Goal: Transaction & Acquisition: Purchase product/service

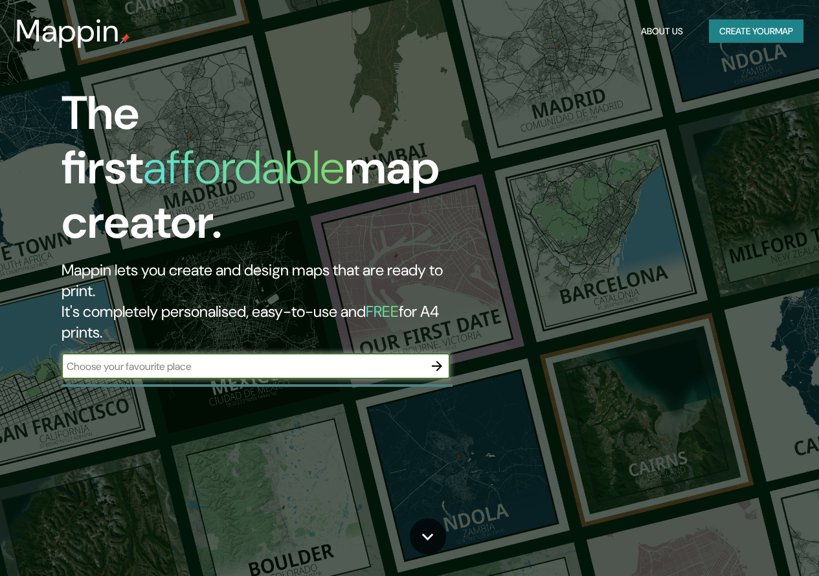
click at [370, 359] on input "text" at bounding box center [243, 366] width 363 height 15
click at [351, 359] on input "text" at bounding box center [243, 366] width 363 height 15
click at [344, 359] on input "text" at bounding box center [243, 366] width 363 height 15
type input "quetzaltenango [GEOGRAPHIC_DATA]"
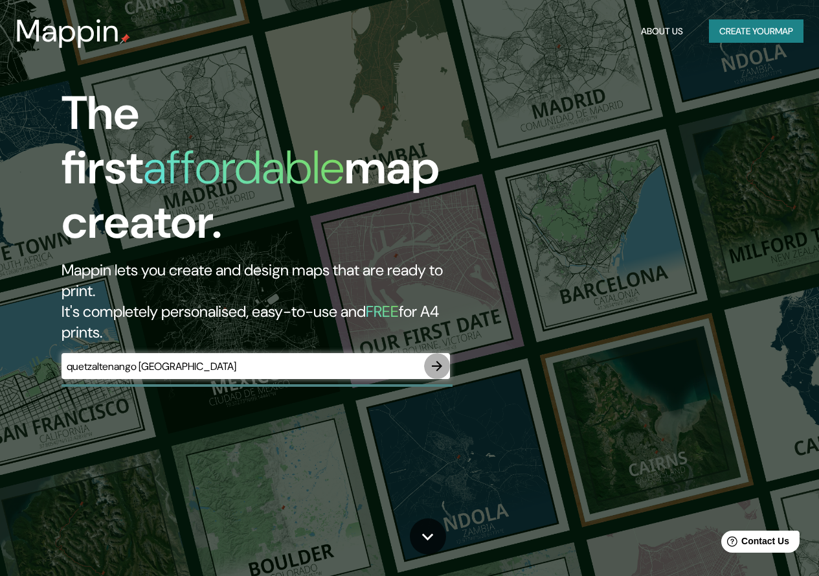
click at [442, 358] on icon "button" at bounding box center [437, 366] width 16 height 16
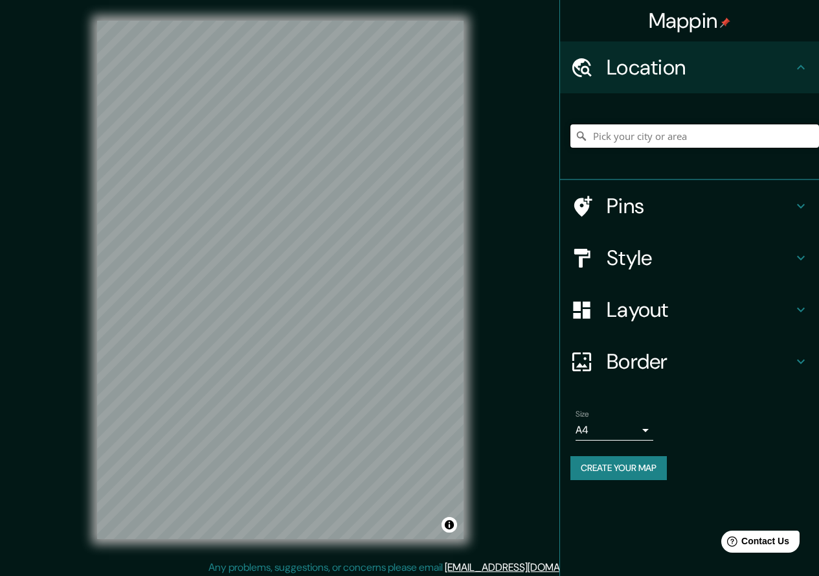
click at [689, 132] on input "Pick your city or area" at bounding box center [694, 135] width 249 height 23
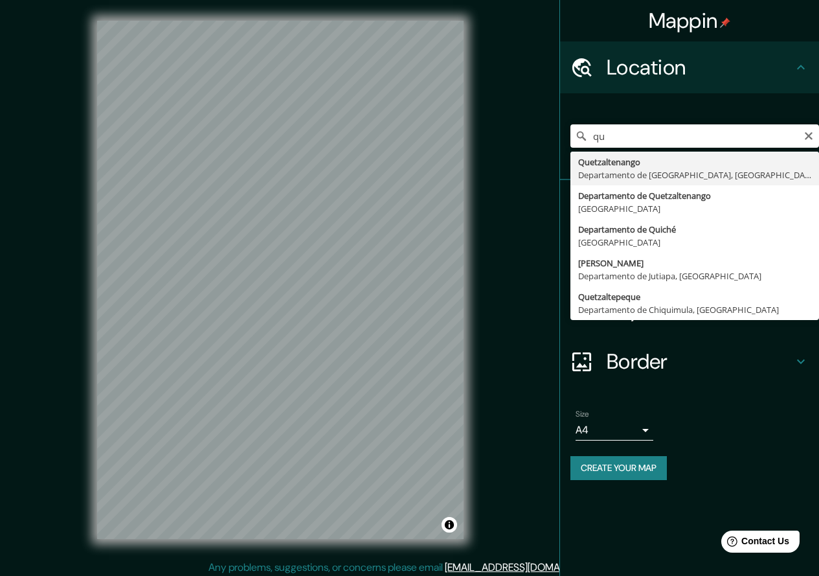
type input "Quetzaltenango, Departamento de [GEOGRAPHIC_DATA], [GEOGRAPHIC_DATA]"
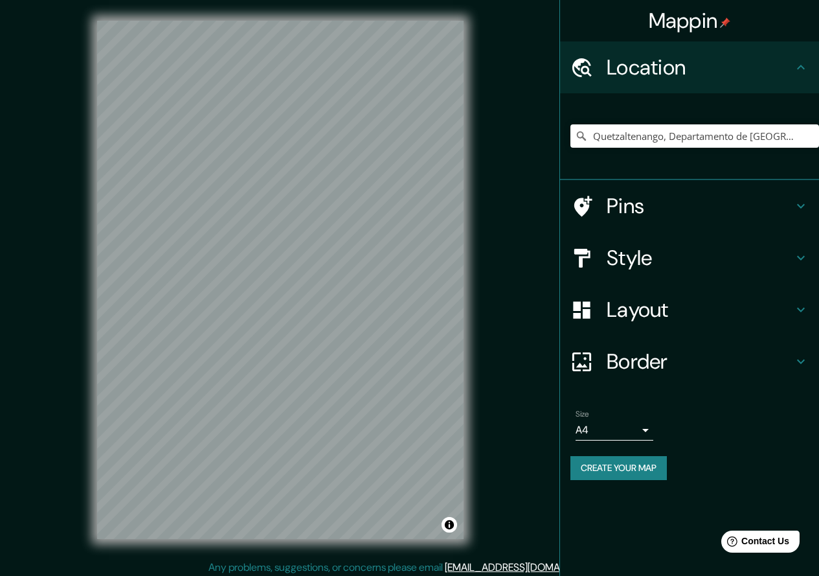
click at [692, 263] on h4 "Style" at bounding box center [700, 258] width 186 height 26
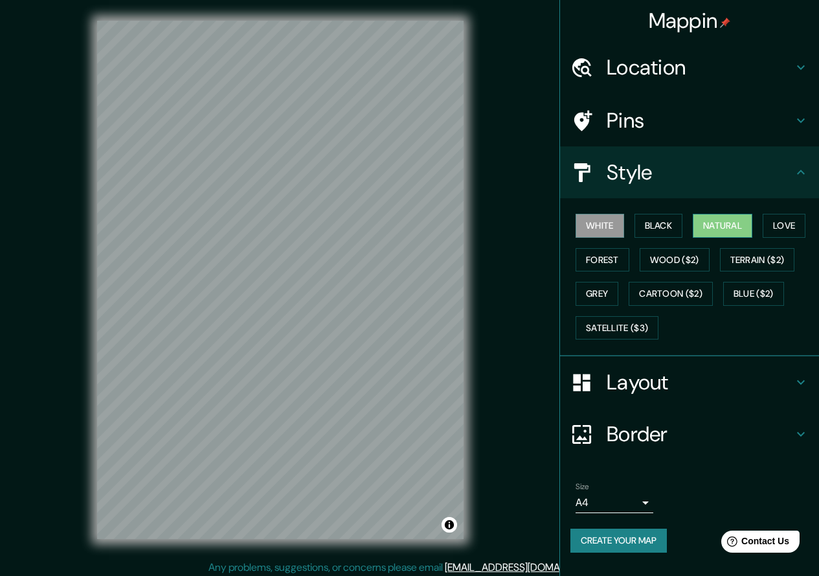
click at [735, 231] on button "Natural" at bounding box center [723, 226] width 60 height 24
click at [605, 258] on button "Forest" at bounding box center [603, 260] width 54 height 24
click at [715, 234] on button "Natural" at bounding box center [723, 226] width 60 height 24
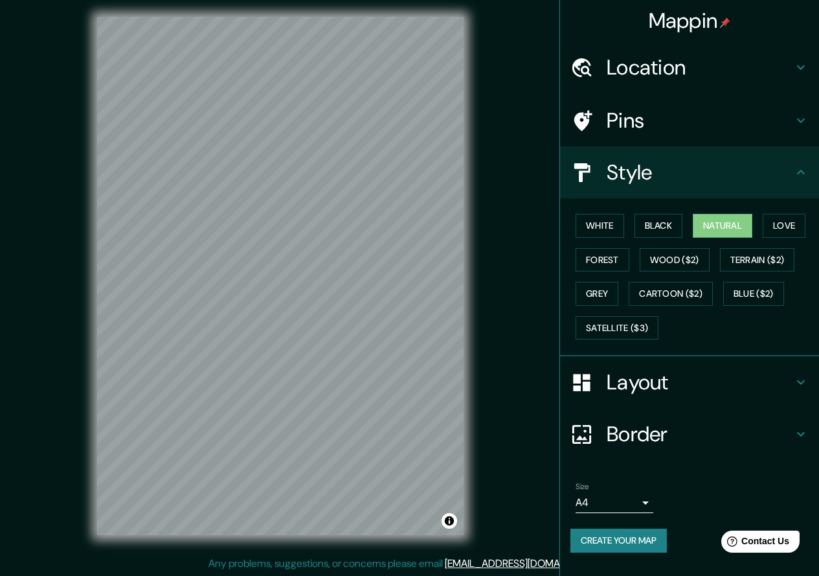
scroll to position [5, 0]
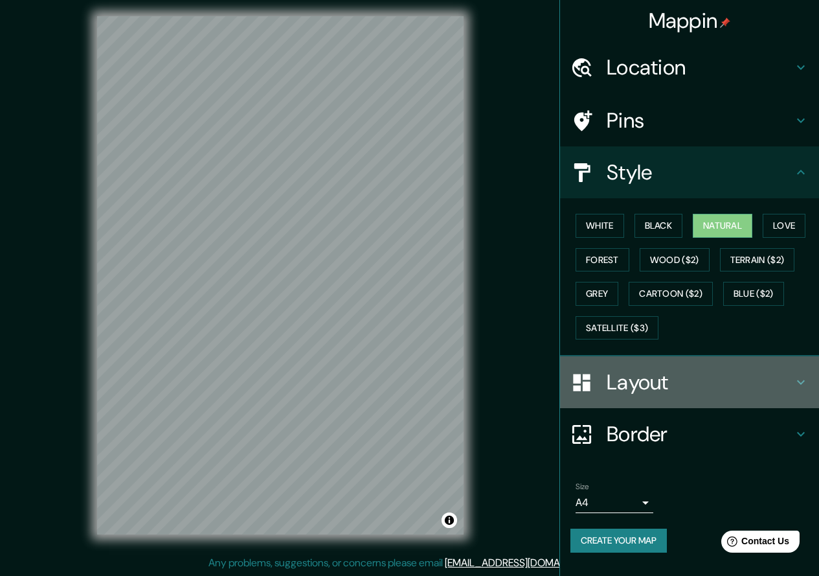
click at [707, 385] on h4 "Layout" at bounding box center [700, 382] width 186 height 26
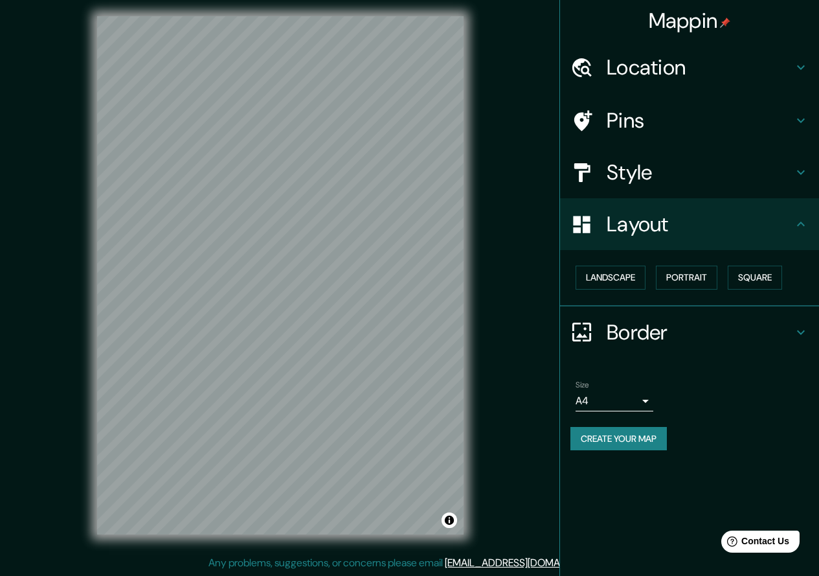
click at [724, 235] on h4 "Layout" at bounding box center [700, 224] width 186 height 26
click at [785, 173] on h4 "Style" at bounding box center [700, 172] width 186 height 26
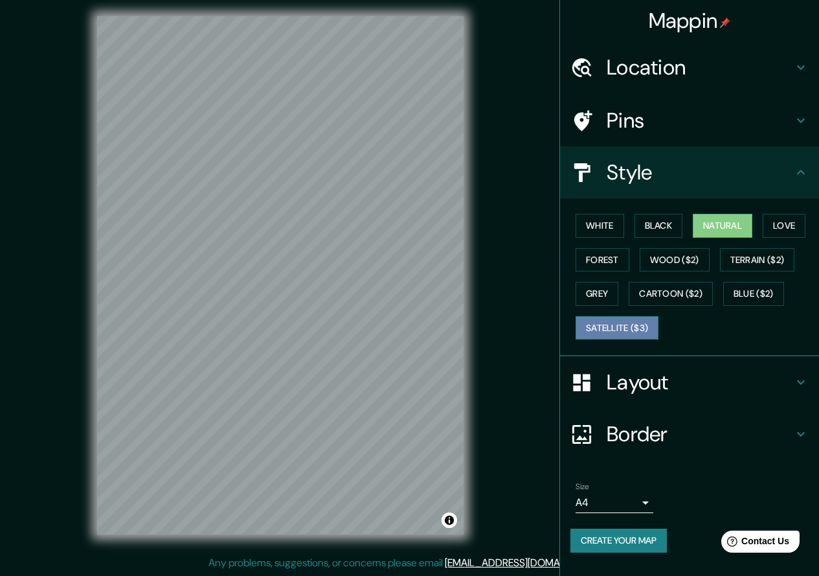
click at [651, 320] on button "Satellite ($3)" at bounding box center [617, 328] width 83 height 24
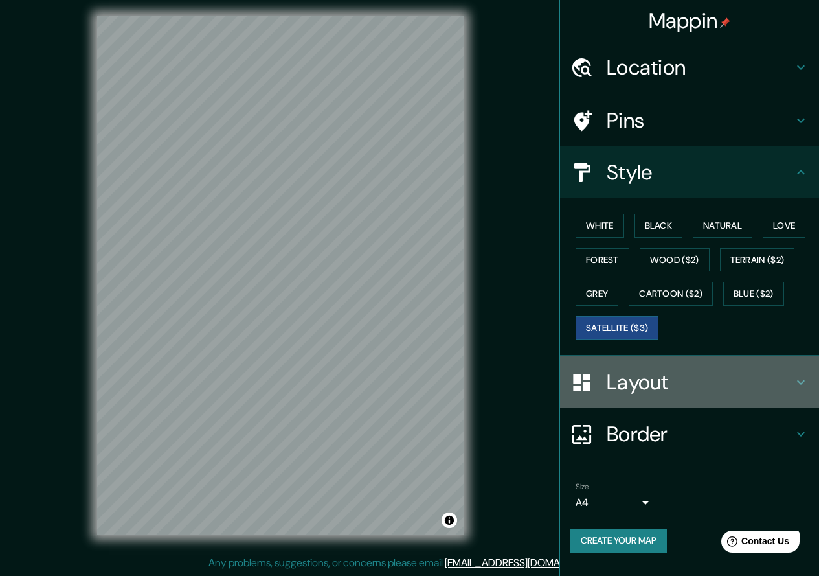
click at [625, 377] on h4 "Layout" at bounding box center [700, 382] width 186 height 26
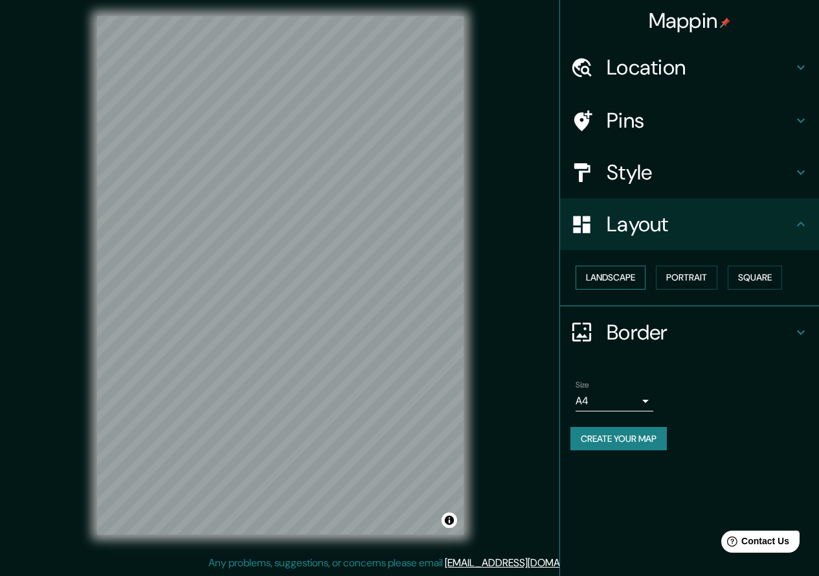
click at [601, 273] on button "Landscape" at bounding box center [611, 277] width 70 height 24
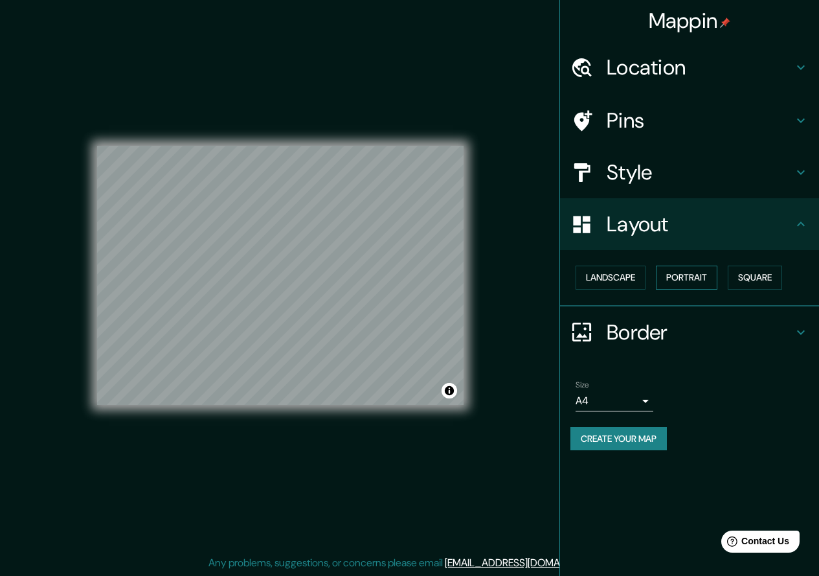
click at [660, 272] on button "Portrait" at bounding box center [687, 277] width 62 height 24
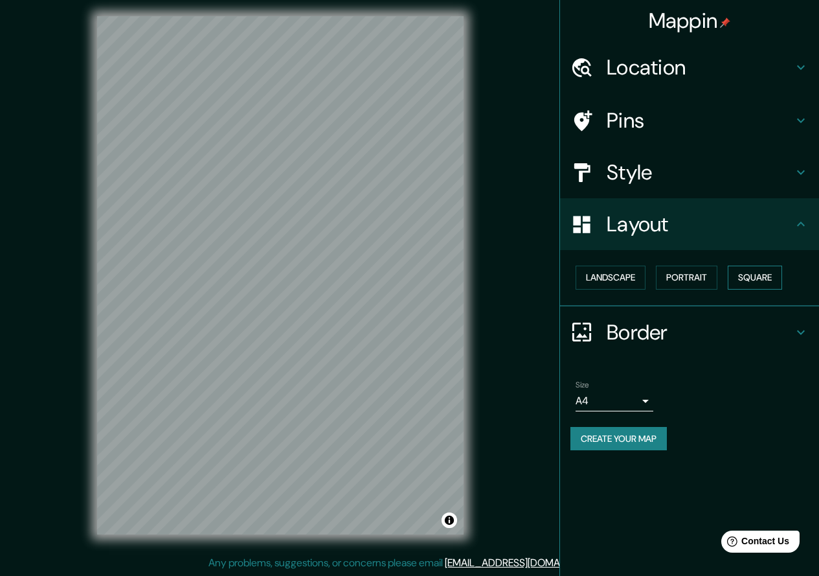
click at [759, 278] on button "Square" at bounding box center [755, 277] width 54 height 24
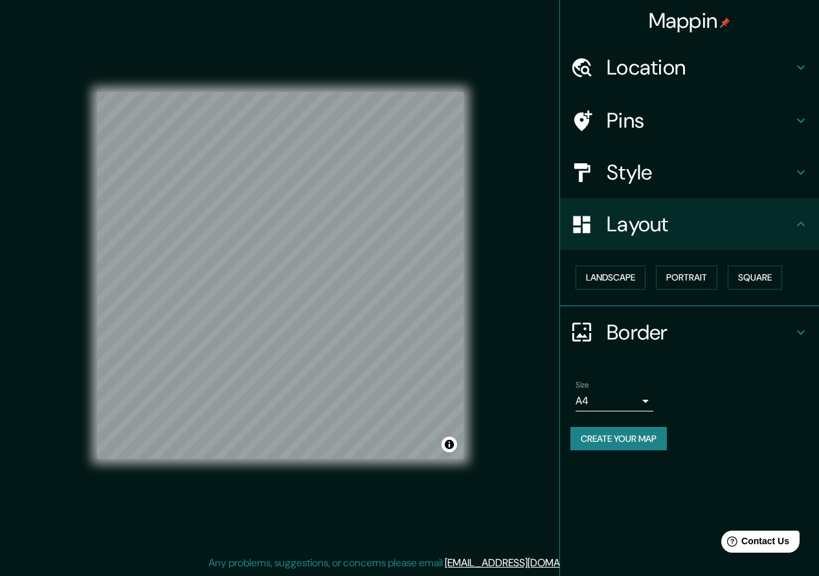
click at [715, 337] on h4 "Border" at bounding box center [700, 332] width 186 height 26
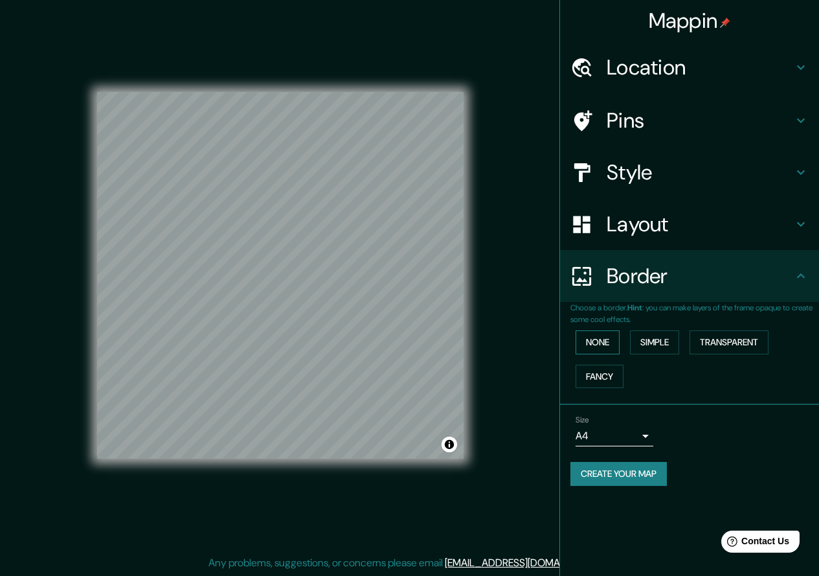
click at [596, 348] on button "None" at bounding box center [598, 342] width 44 height 24
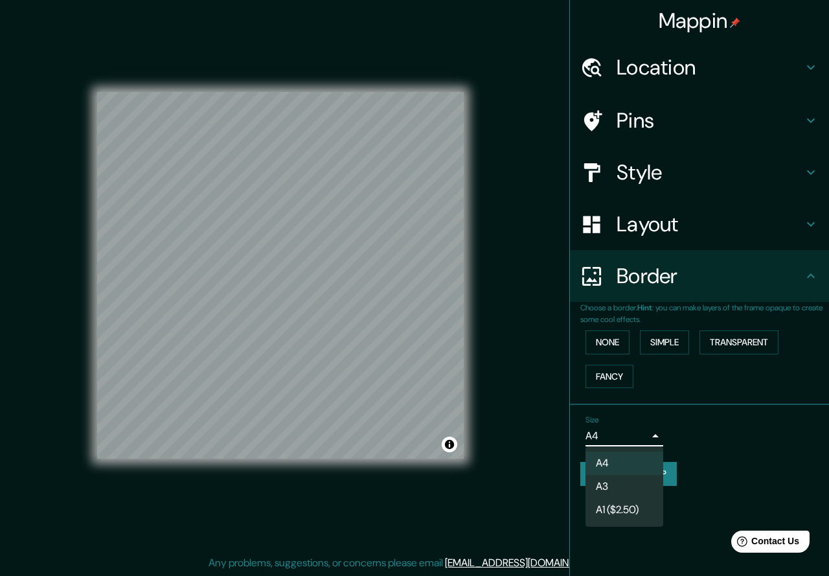
click at [641, 428] on body "Mappin Location [GEOGRAPHIC_DATA], [GEOGRAPHIC_DATA], [GEOGRAPHIC_DATA] Pins St…" at bounding box center [414, 283] width 829 height 576
click at [613, 504] on li "A1 ($2.50)" at bounding box center [624, 509] width 78 height 23
type input "a3"
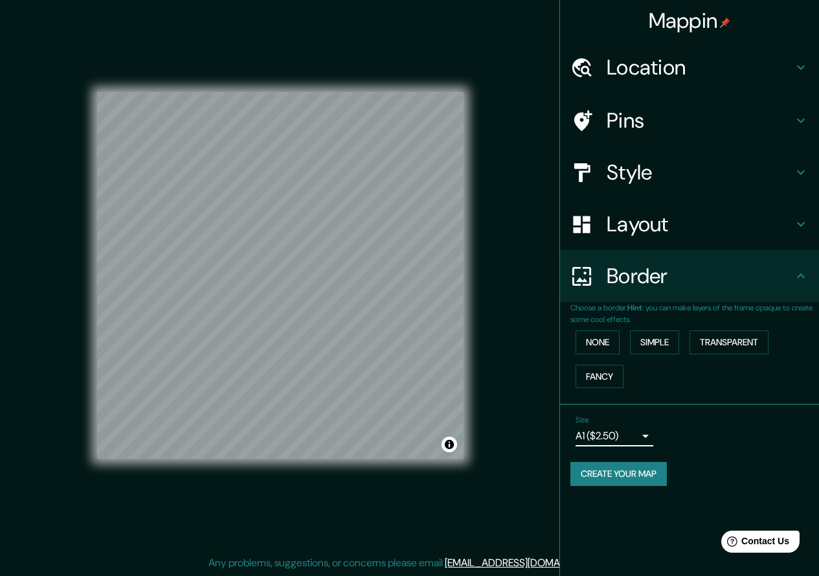
click at [487, 405] on div "Mappin Location [GEOGRAPHIC_DATA], [GEOGRAPHIC_DATA], [GEOGRAPHIC_DATA] Pins St…" at bounding box center [409, 285] width 819 height 580
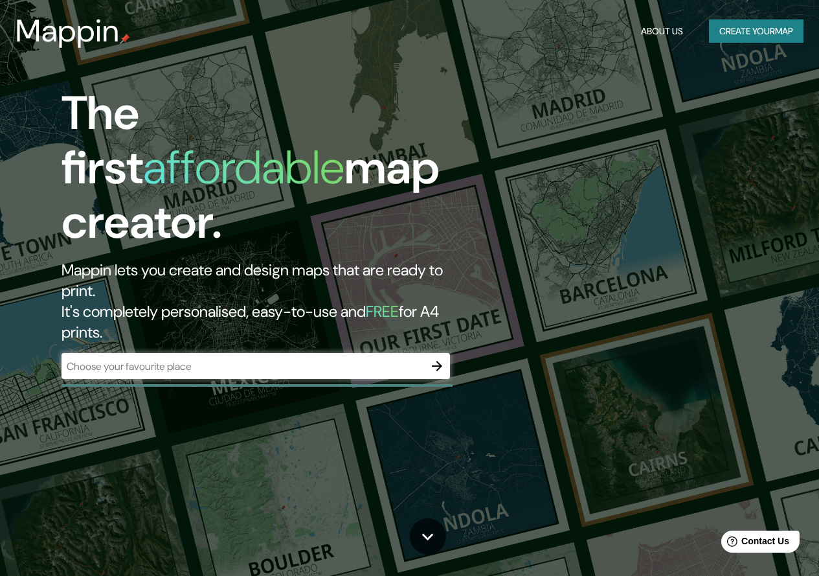
drag, startPoint x: 353, startPoint y: 238, endPoint x: 348, endPoint y: 106, distance: 132.8
